Goal: Information Seeking & Learning: Learn about a topic

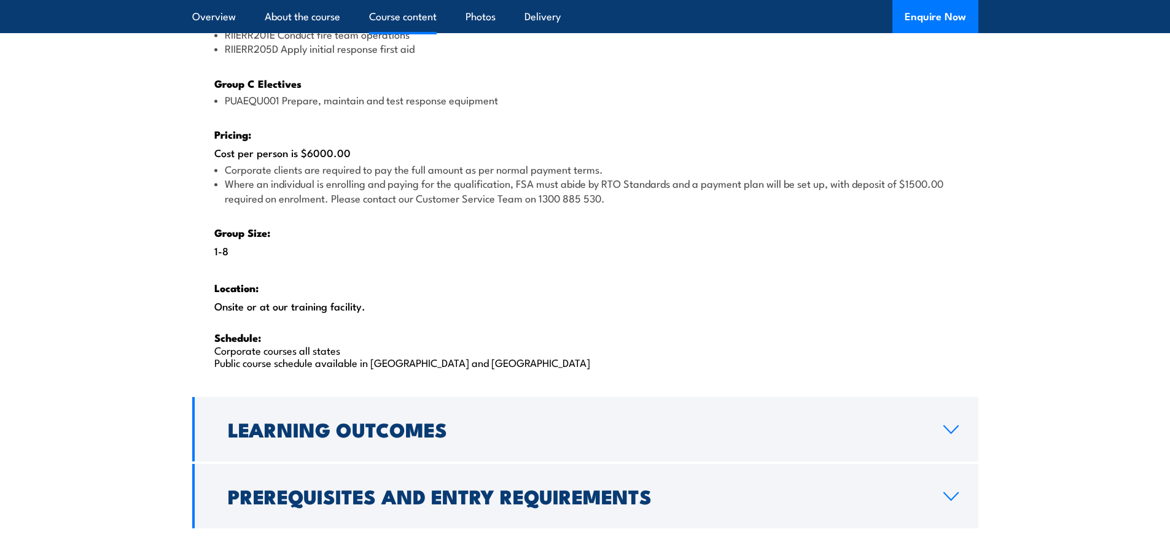
scroll to position [1904, 0]
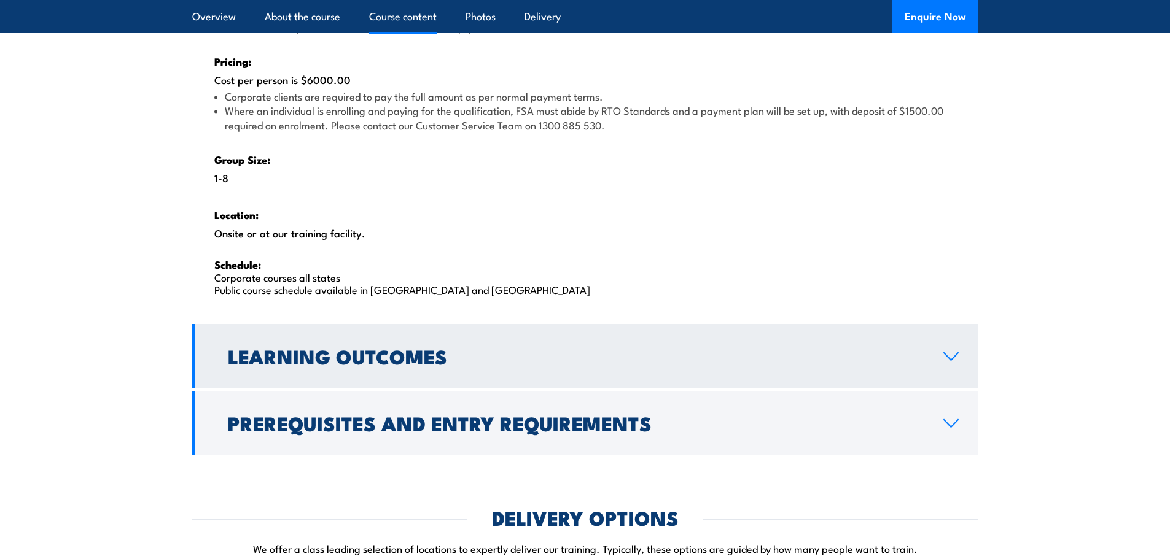
click at [408, 373] on link "Learning Outcomes" at bounding box center [585, 356] width 786 height 64
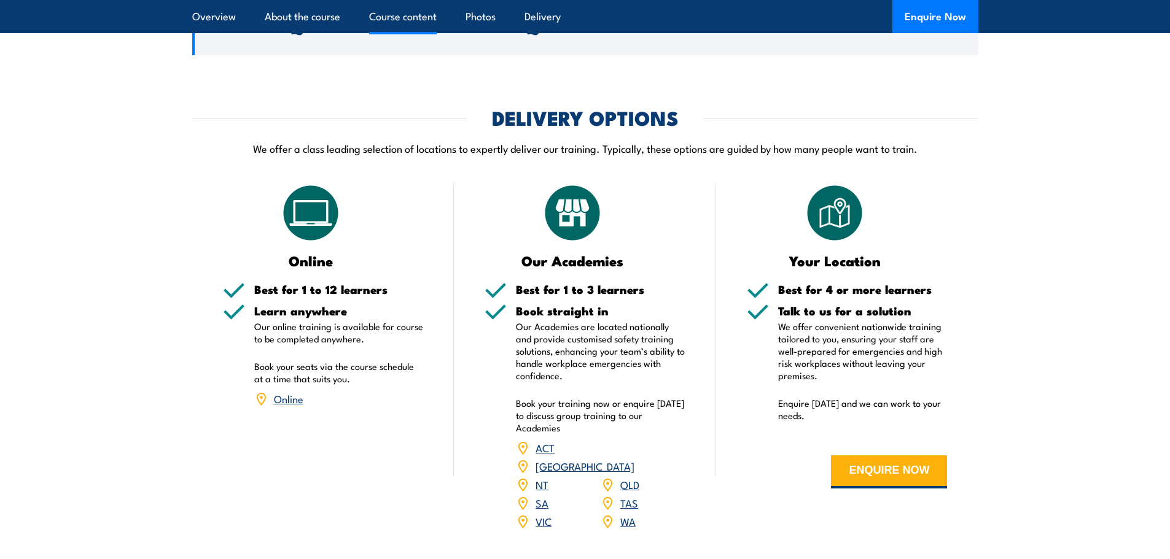
scroll to position [1675, 0]
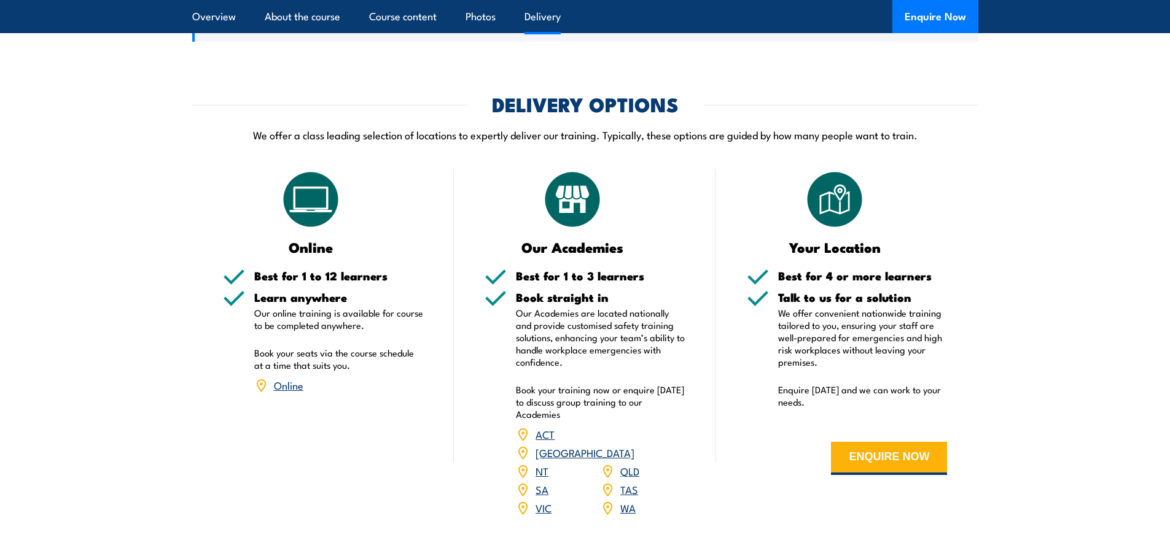
click at [539, 482] on link "SA" at bounding box center [542, 489] width 13 height 15
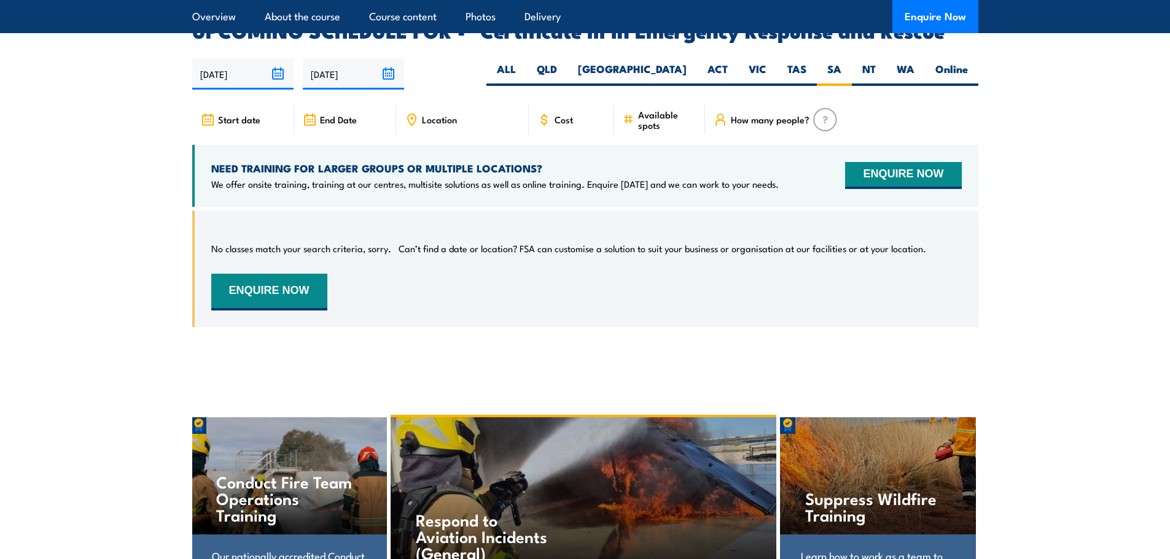
scroll to position [2962, 0]
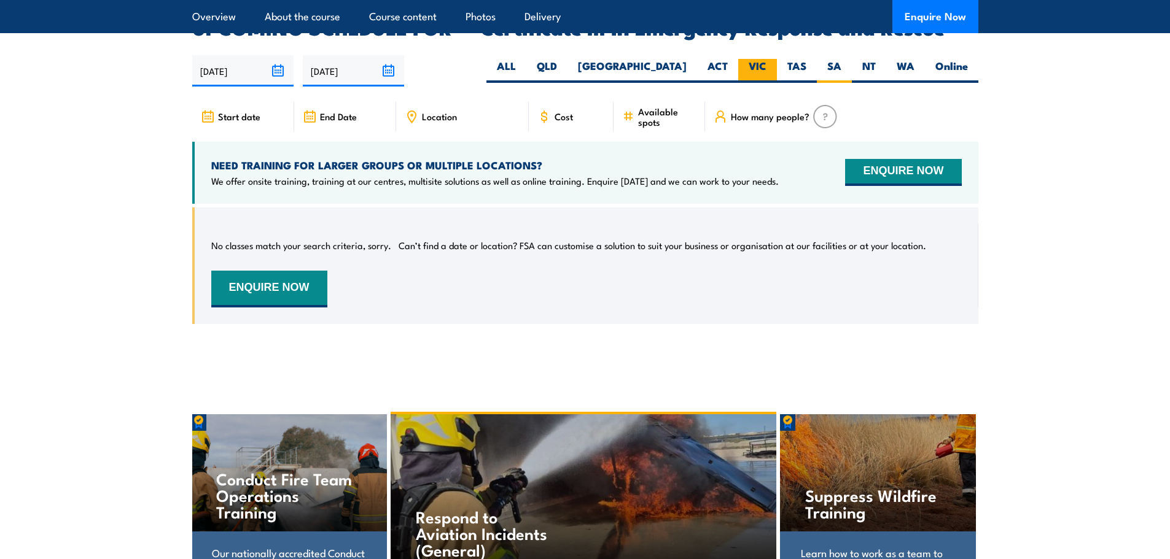
click at [759, 59] on label "VIC" at bounding box center [757, 71] width 39 height 24
click at [766, 59] on input "VIC" at bounding box center [770, 63] width 8 height 8
radio input "true"
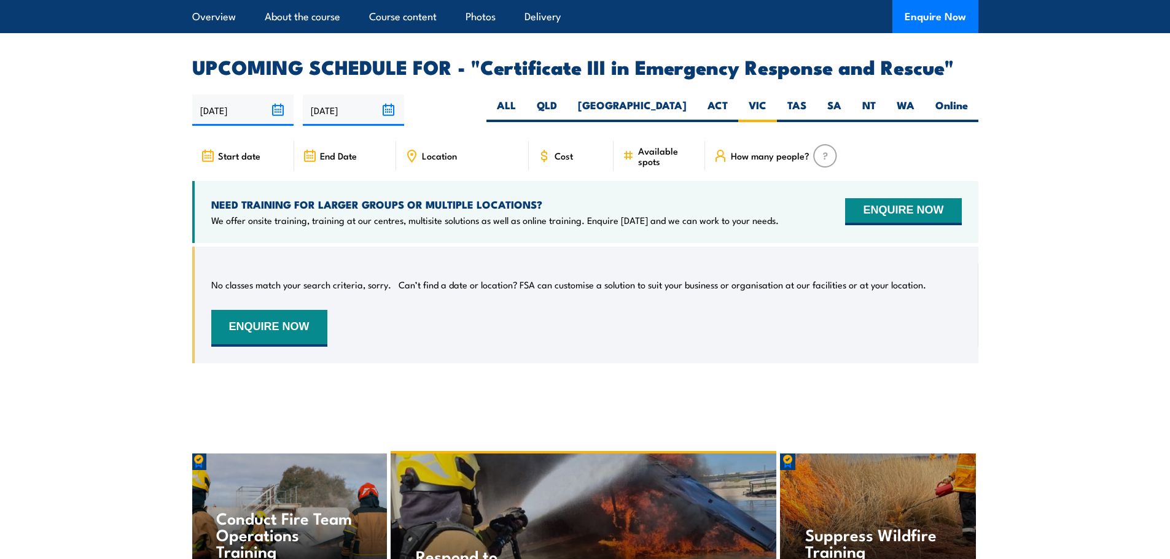
scroll to position [2962, 0]
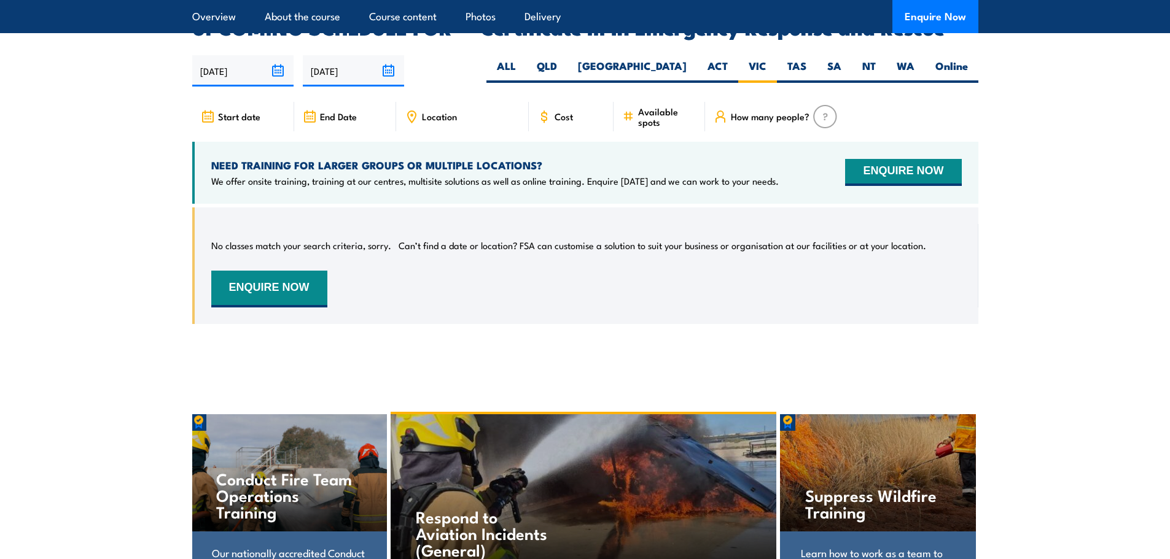
click at [454, 111] on span "Location" at bounding box center [439, 116] width 35 height 10
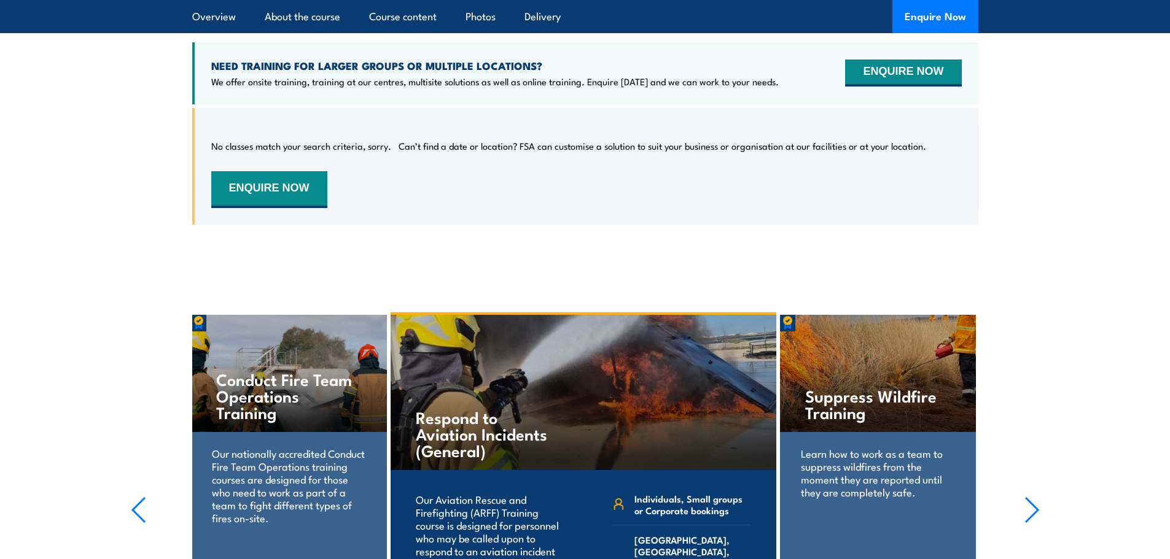
scroll to position [3085, 0]
